Goal: Task Accomplishment & Management: Use online tool/utility

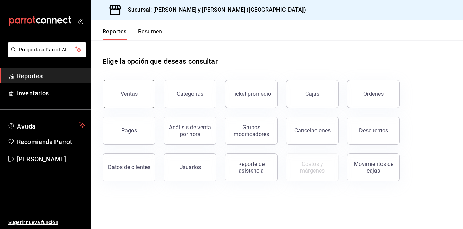
click at [116, 95] on button "Ventas" at bounding box center [129, 94] width 53 height 28
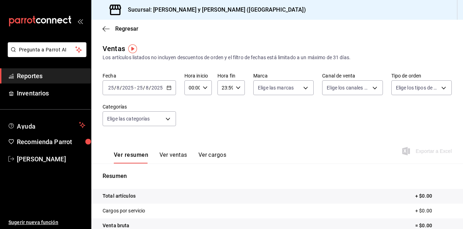
click at [168, 88] on icon "button" at bounding box center [169, 87] width 5 height 5
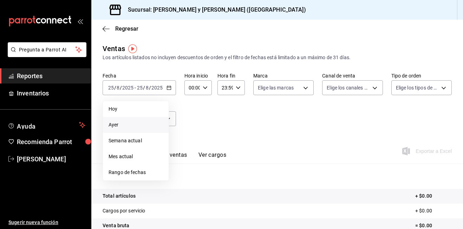
click at [123, 121] on li "Ayer" at bounding box center [136, 125] width 66 height 16
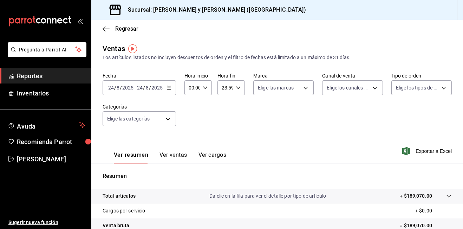
click at [206, 88] on icon "button" at bounding box center [205, 87] width 5 height 5
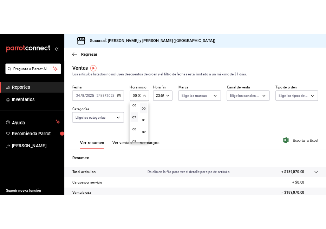
scroll to position [70, 0]
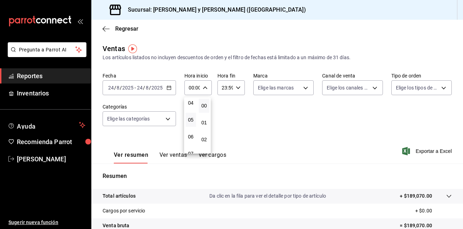
click at [194, 120] on button "05" at bounding box center [191, 120] width 11 height 14
type input "05:00"
click at [302, 90] on div at bounding box center [231, 114] width 463 height 229
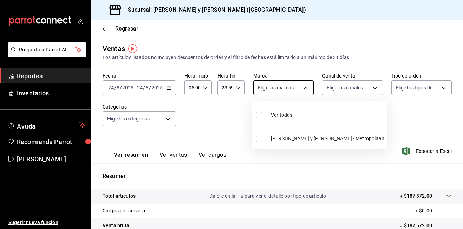
click at [305, 88] on body "Pregunta a Parrot AI Reportes Inventarios Ayuda Recomienda Parrot [PERSON_NAME]…" at bounding box center [231, 114] width 463 height 229
click at [261, 115] on input "checkbox" at bounding box center [259, 115] width 6 height 6
checkbox input "true"
type input "5c4b5436-b9cd-4a1a-b4e8-85329c7394cf"
checkbox input "true"
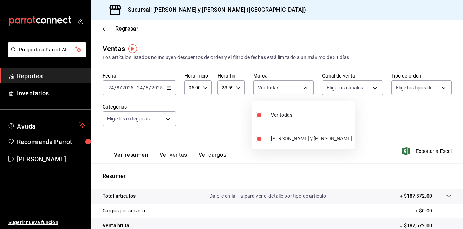
click at [370, 89] on div at bounding box center [231, 114] width 463 height 229
click at [370, 89] on body "Pregunta a Parrot AI Reportes Inventarios Ayuda Recomienda Parrot [PERSON_NAME]…" at bounding box center [231, 114] width 463 height 229
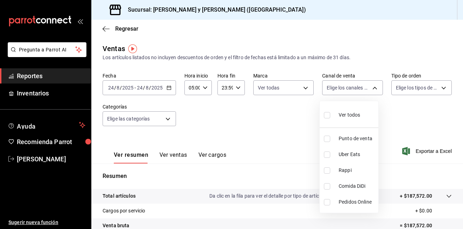
click at [327, 115] on input "checkbox" at bounding box center [327, 115] width 6 height 6
checkbox input "true"
type input "PARROT,UBER_EATS,RAPPI,DIDI_FOOD,ONLINE"
checkbox input "true"
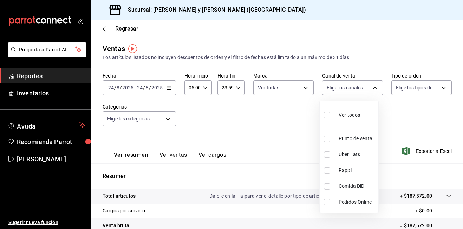
checkbox input "true"
click at [439, 87] on div at bounding box center [231, 114] width 463 height 229
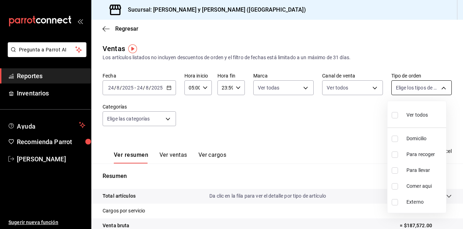
click at [439, 88] on body "Pregunta a Parrot AI Reportes Inventarios Ayuda Recomienda Parrot [PERSON_NAME]…" at bounding box center [231, 114] width 463 height 229
click at [396, 116] on input "checkbox" at bounding box center [395, 115] width 6 height 6
checkbox input "true"
type input "ba680d0a-1f34-4b04-824e-6ad3acaf04f7,2b77cb70-5460-4e10-9e7c-e3f2a48e8b4b,02b75…"
checkbox input "true"
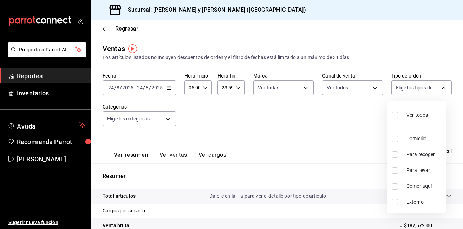
checkbox input "true"
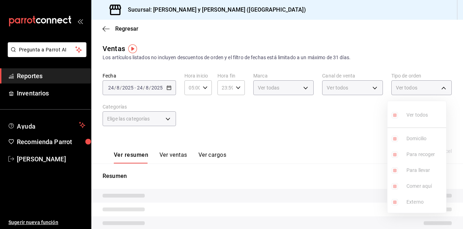
drag, startPoint x: 320, startPoint y: 116, endPoint x: 282, endPoint y: 117, distance: 38.3
click at [320, 116] on div at bounding box center [231, 114] width 463 height 229
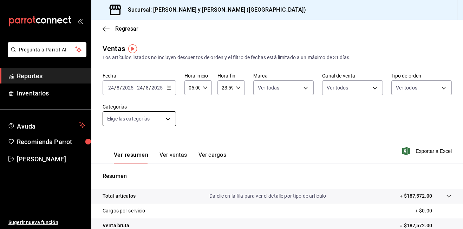
click at [170, 119] on body "Pregunta a Parrot AI Reportes Inventarios Ayuda Recomienda Parrot [PERSON_NAME]…" at bounding box center [231, 114] width 463 height 229
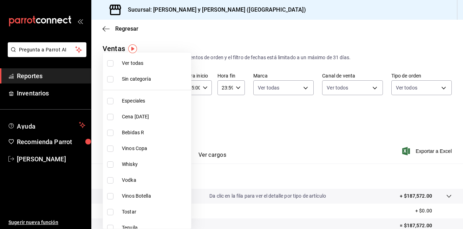
click at [110, 62] on input "checkbox" at bounding box center [110, 63] width 6 height 6
checkbox input "true"
type input "463cbe58-69f9-49c2-85c9-e7a3a82fd125,93b19971-b18f-4184-ad12-5f617cec116c,3e3b7…"
checkbox input "true"
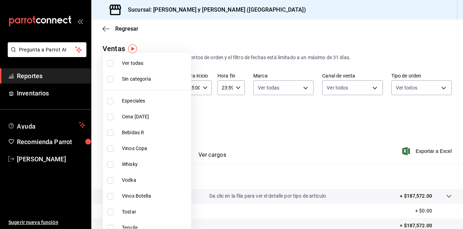
checkbox input "true"
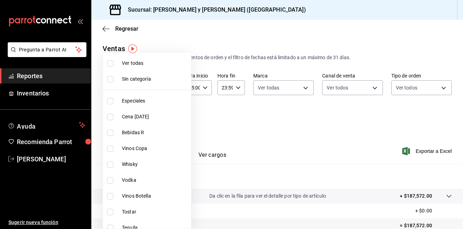
checkbox input "true"
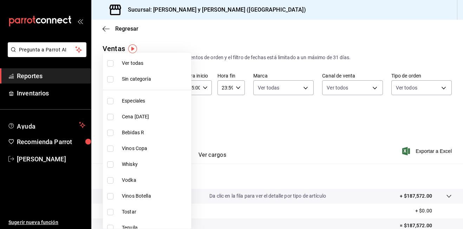
checkbox input "true"
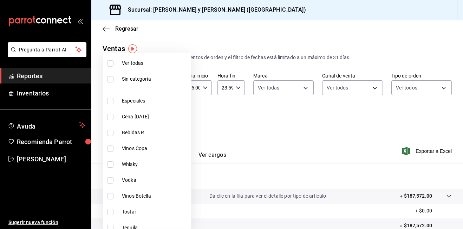
checkbox input "true"
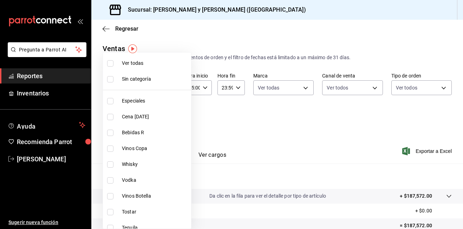
checkbox input "true"
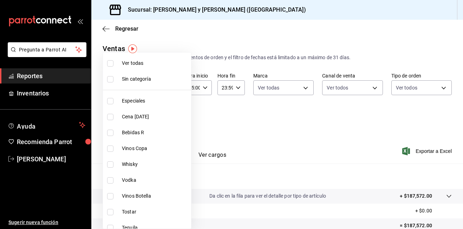
checkbox input "true"
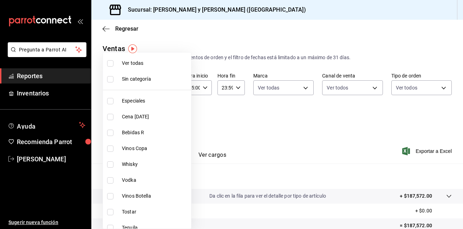
checkbox input "true"
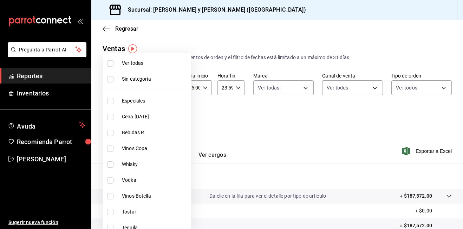
checkbox input "true"
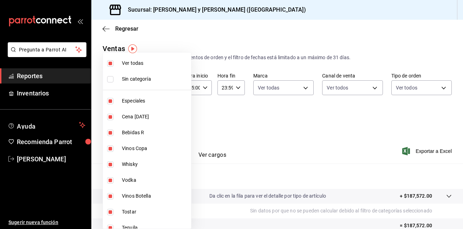
click at [237, 125] on div at bounding box center [231, 114] width 463 height 229
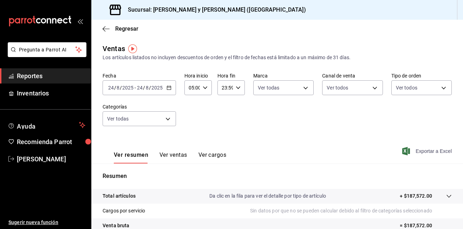
click at [422, 152] on font "Exportar a Excel" at bounding box center [434, 151] width 36 height 6
click at [418, 152] on font "Exportar a Excel" at bounding box center [434, 151] width 36 height 6
